Goal: Task Accomplishment & Management: Complete application form

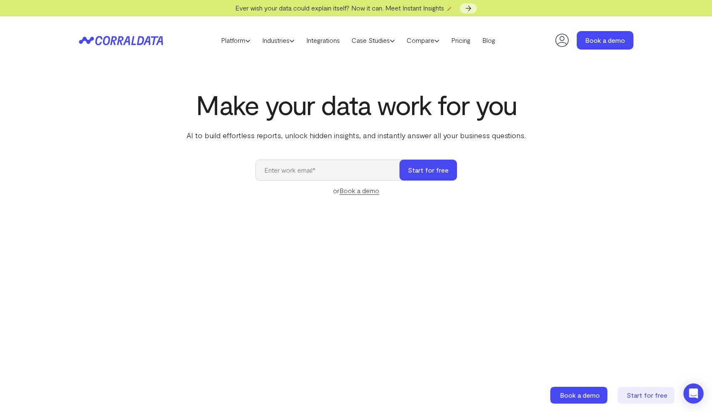
click at [335, 175] on input "email" at bounding box center [331, 170] width 152 height 21
click at [431, 171] on button "Start for free" at bounding box center [428, 170] width 58 height 21
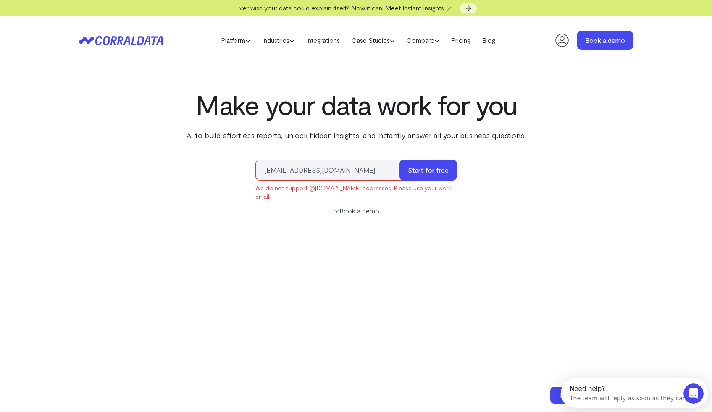
drag, startPoint x: 365, startPoint y: 172, endPoint x: 257, endPoint y: 171, distance: 108.0
click at [257, 171] on input "michaellahlouh@gmail.com" at bounding box center [331, 170] width 152 height 21
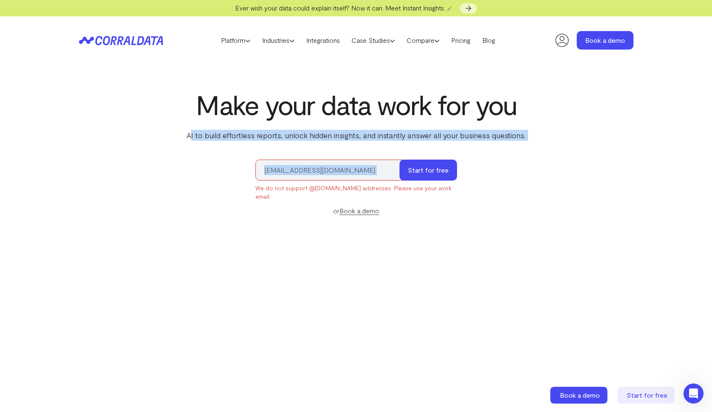
drag, startPoint x: 192, startPoint y: 134, endPoint x: 531, endPoint y: 149, distance: 339.3
click at [530, 150] on div "Make your data work for you AI to build effortless reports, unlock hidden insig…" at bounding box center [356, 287] width 605 height 396
click at [531, 149] on div "Make your data work for you AI to build effortless reports, unlock hidden insig…" at bounding box center [356, 287] width 605 height 396
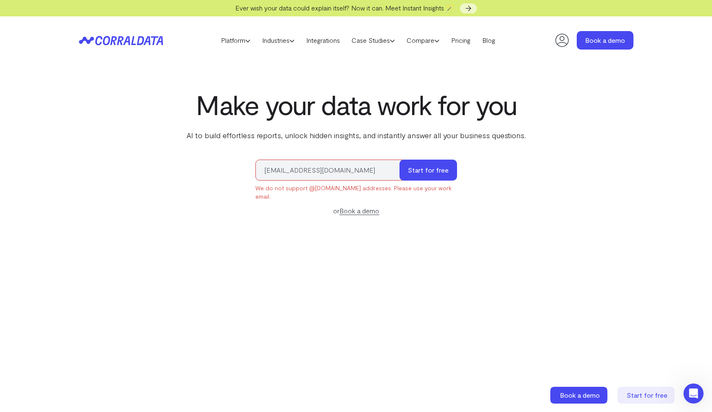
drag, startPoint x: 372, startPoint y: 173, endPoint x: 240, endPoint y: 171, distance: 131.9
click at [240, 171] on div "Make your data work for you AI to build effortless reports, unlock hidden insig…" at bounding box center [356, 287] width 605 height 396
type input "[PERSON_NAME][EMAIL_ADDRESS][DOMAIN_NAME]"
click at [455, 165] on button "Start for free" at bounding box center [428, 170] width 58 height 21
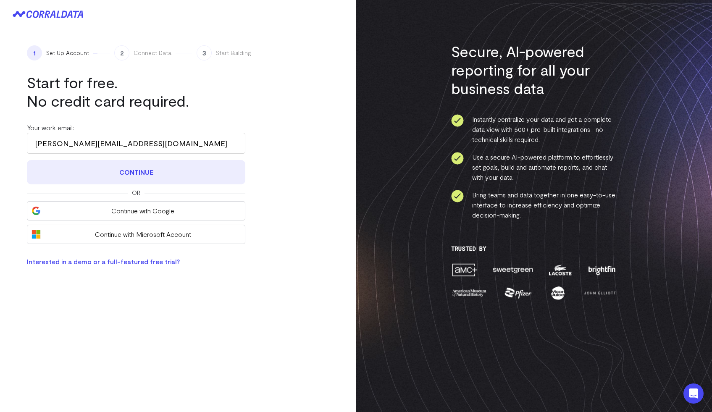
click at [165, 176] on button "Continue" at bounding box center [136, 172] width 218 height 24
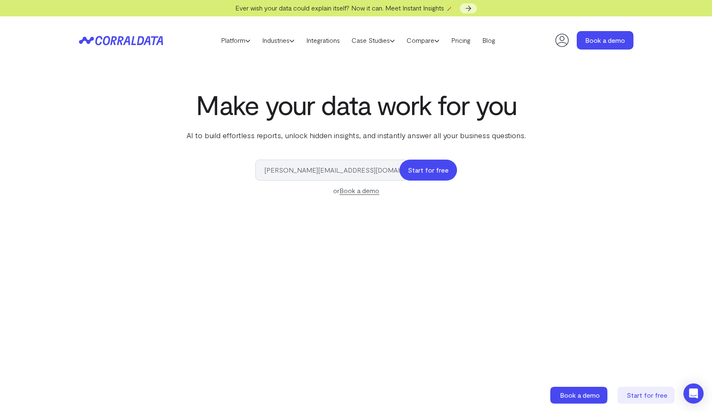
click at [422, 171] on button "Start for free" at bounding box center [428, 170] width 58 height 21
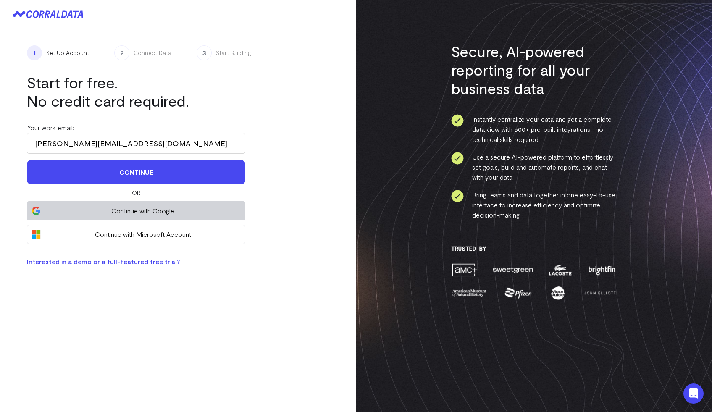
click at [137, 211] on span "Continue with Google" at bounding box center [143, 211] width 196 height 10
